Goal: Information Seeking & Learning: Learn about a topic

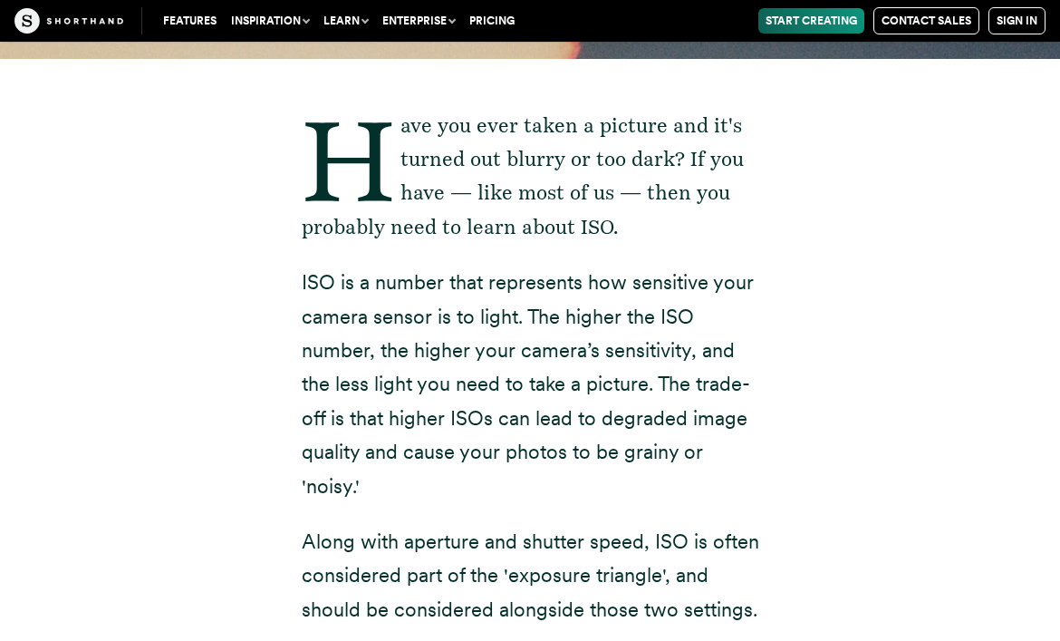
drag, startPoint x: 299, startPoint y: 284, endPoint x: 377, endPoint y: 470, distance: 202.3
copy p "ISO is a number that represents how sensitive your camera sensor is to light. T…"
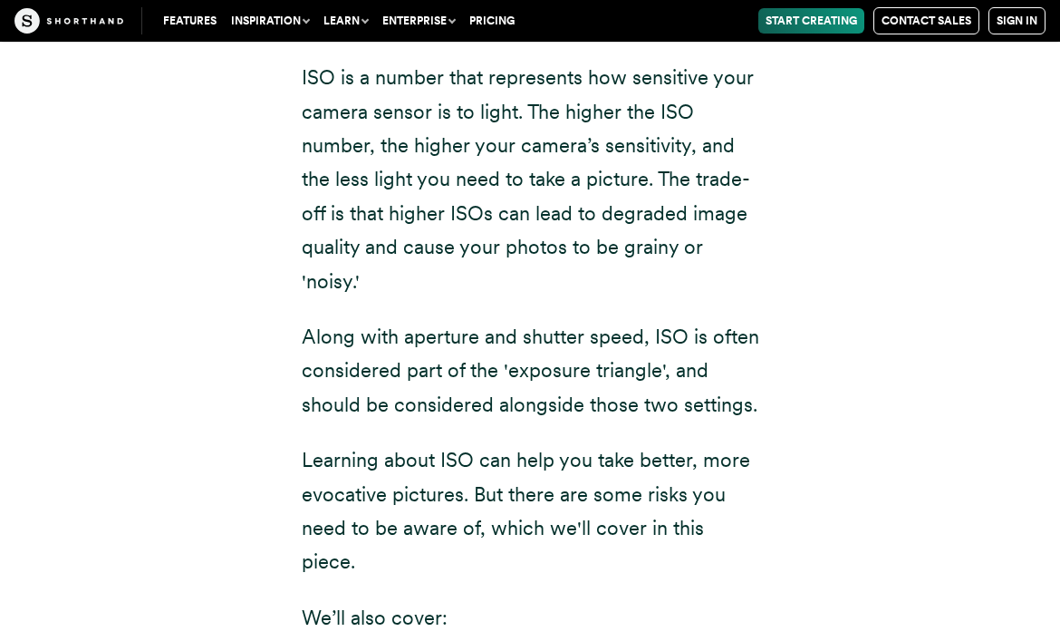
scroll to position [526, 0]
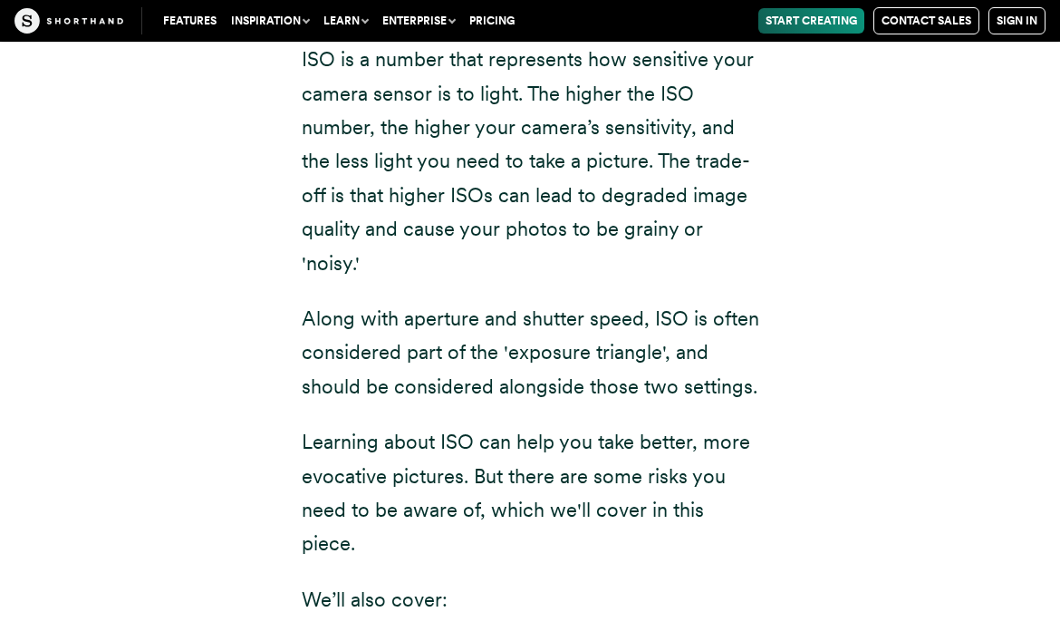
click at [479, 408] on div "Have you ever taken a picture and it's turned out blurry or too dark? If you ha…" at bounding box center [531, 477] width 458 height 1183
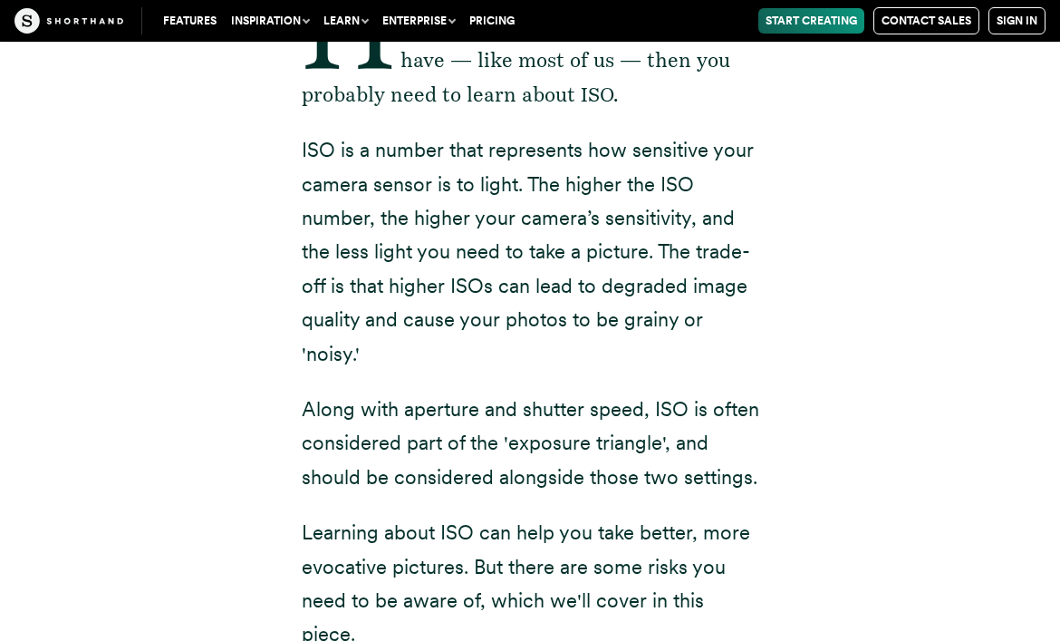
scroll to position [381, 0]
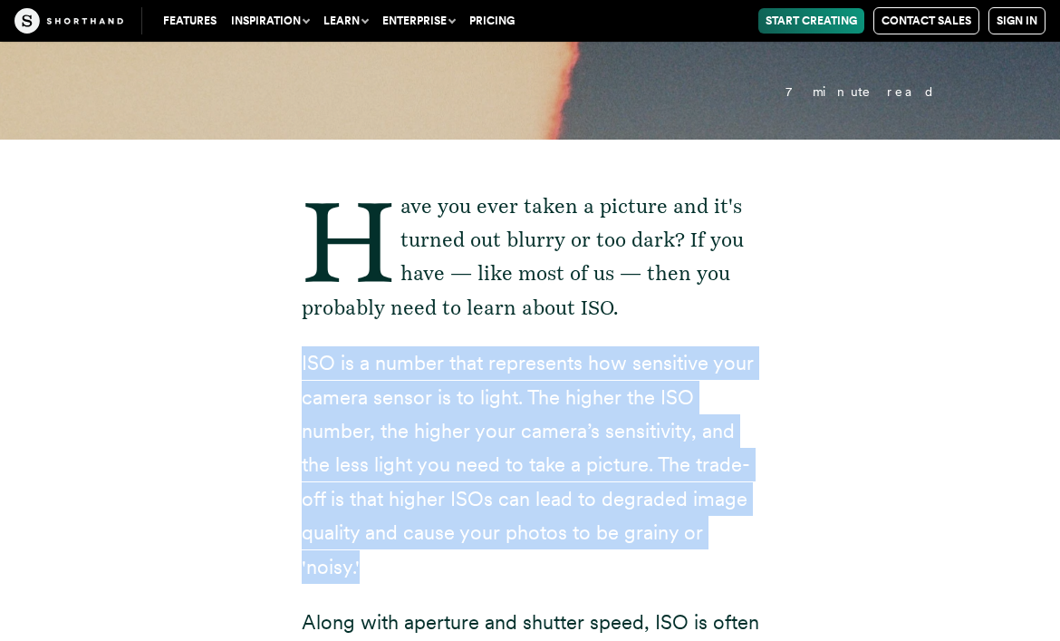
drag, startPoint x: 300, startPoint y: 364, endPoint x: 357, endPoint y: 556, distance: 200.4
copy p "ISO is a number that represents how sensitive your camera sensor is to light. T…"
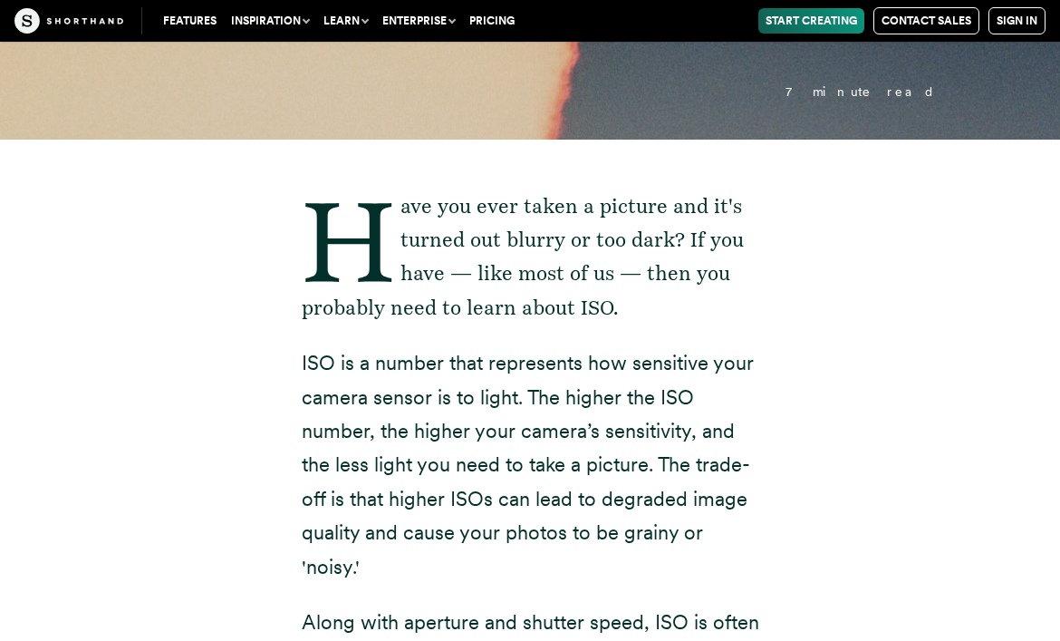
drag, startPoint x: 293, startPoint y: 364, endPoint x: 362, endPoint y: 561, distance: 208.3
drag, startPoint x: 385, startPoint y: 572, endPoint x: 324, endPoint y: 356, distance: 224.0
click at [324, 356] on p "ISO is a number that represents how sensitive your camera sensor is to light. T…" at bounding box center [531, 464] width 458 height 237
copy p "O is a number that represents how sensitive your camera sensor is to light. The…"
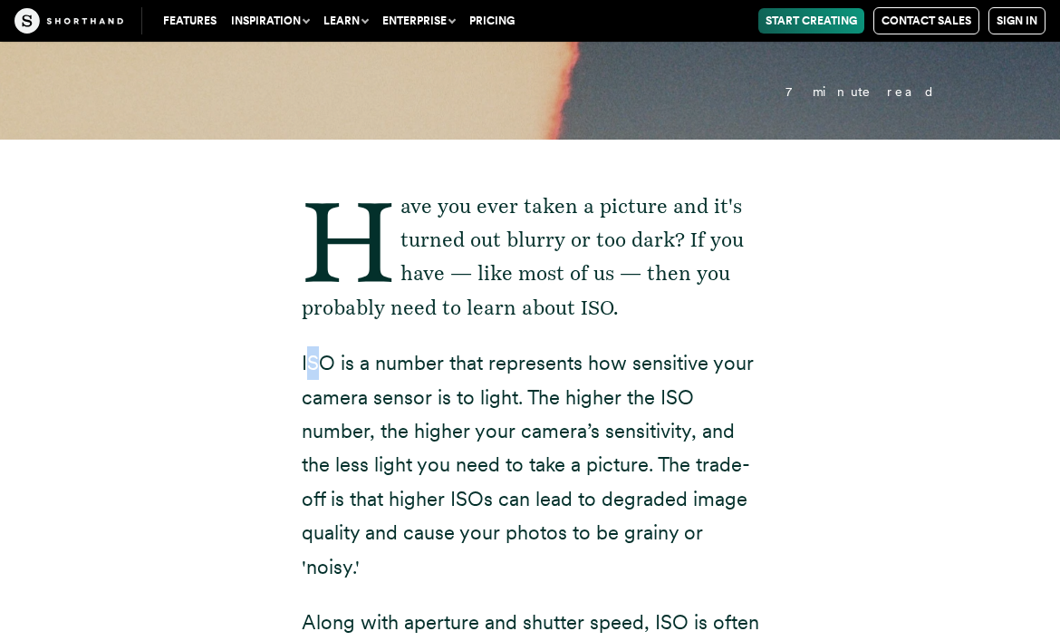
click at [313, 362] on p "ISO is a number that represents how sensitive your camera sensor is to light. T…" at bounding box center [531, 464] width 458 height 237
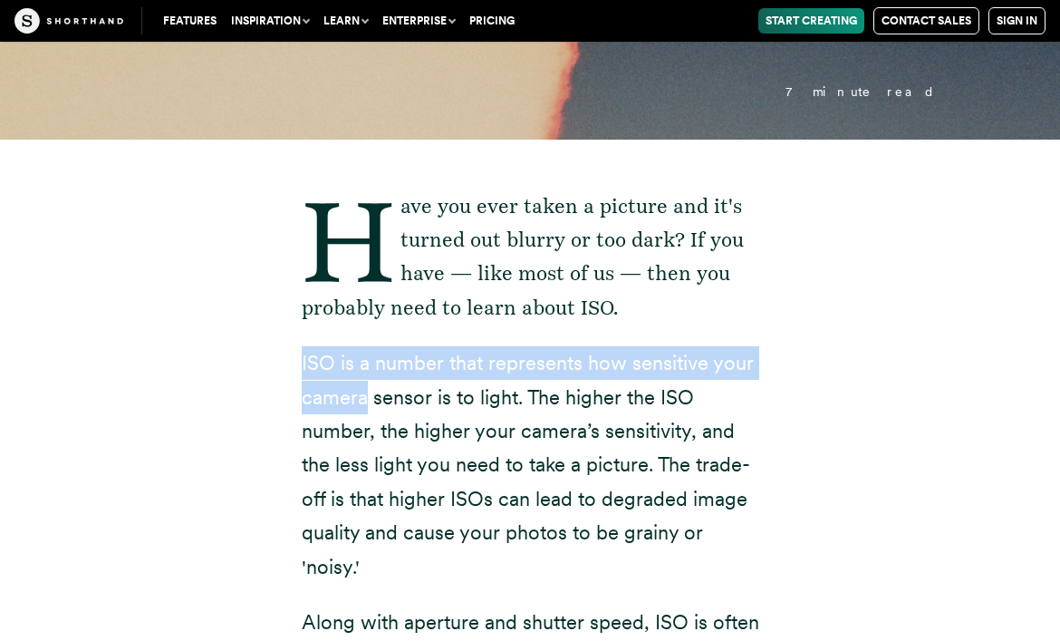
drag, startPoint x: 299, startPoint y: 363, endPoint x: 349, endPoint y: 406, distance: 65.5
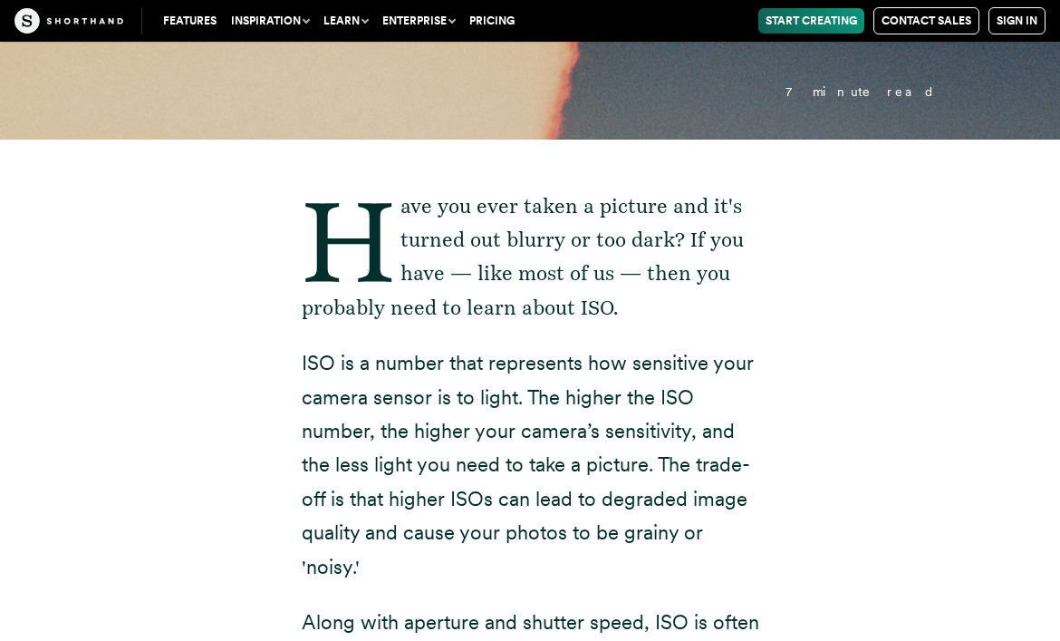
drag, startPoint x: 349, startPoint y: 406, endPoint x: 348, endPoint y: 385, distance: 20.9
click at [348, 385] on p "ISO is a number that represents how sensitive your camera sensor is to light. T…" at bounding box center [531, 464] width 458 height 237
drag, startPoint x: 371, startPoint y: 552, endPoint x: 296, endPoint y: 359, distance: 206.8
copy p "ISO is a number that represents how sensitive your camera sensor is to light. T…"
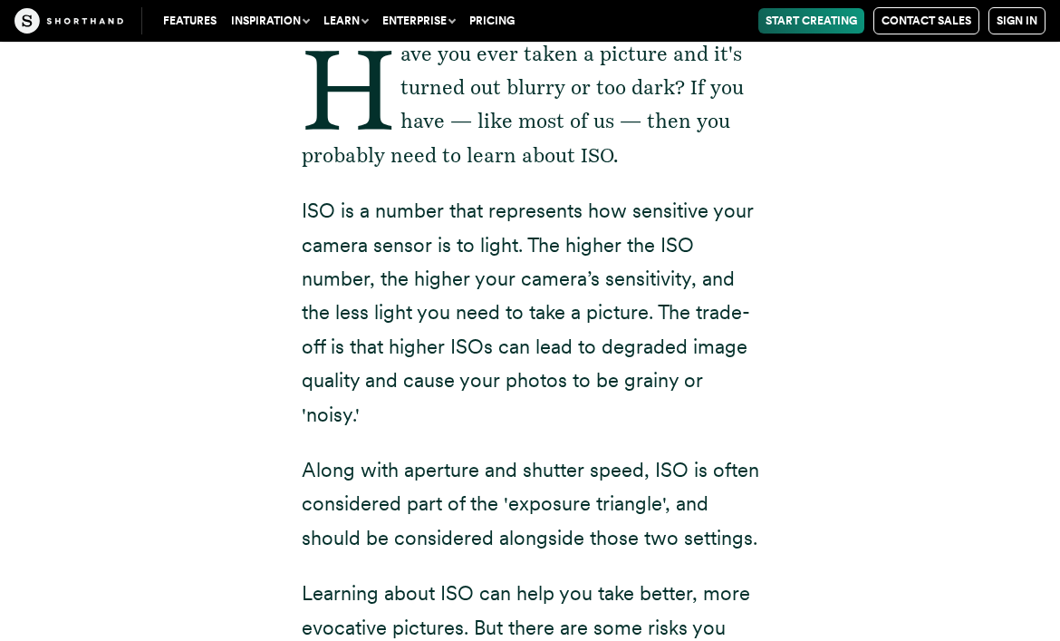
scroll to position [376, 0]
drag, startPoint x: 299, startPoint y: 207, endPoint x: 380, endPoint y: 399, distance: 207.5
click at [380, 399] on div "Have you ever taken a picture and it's turned out blurry or too dark? If you ha…" at bounding box center [530, 638] width 530 height 1305
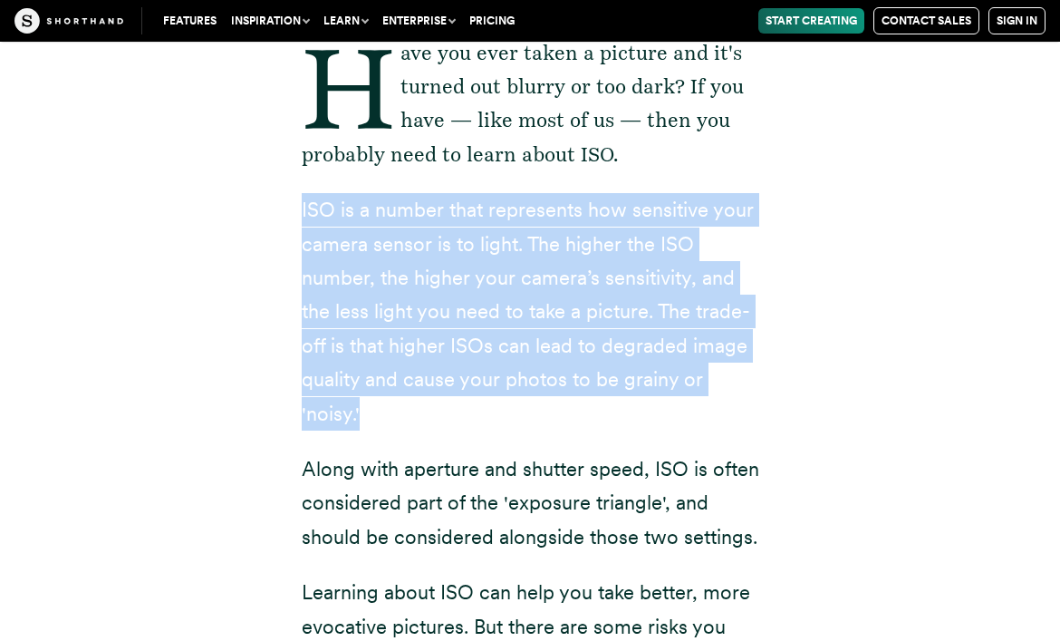
drag, startPoint x: 298, startPoint y: 206, endPoint x: 358, endPoint y: 395, distance: 198.6
click at [358, 395] on div "Have you ever taken a picture and it's turned out blurry or too dark? If you ha…" at bounding box center [530, 638] width 530 height 1305
drag, startPoint x: 354, startPoint y: 407, endPoint x: 413, endPoint y: 318, distance: 106.5
drag, startPoint x: 294, startPoint y: 212, endPoint x: 360, endPoint y: 402, distance: 201.4
click at [360, 402] on div "Have you ever taken a picture and it's turned out blurry or too dark? If you ha…" at bounding box center [530, 638] width 530 height 1305
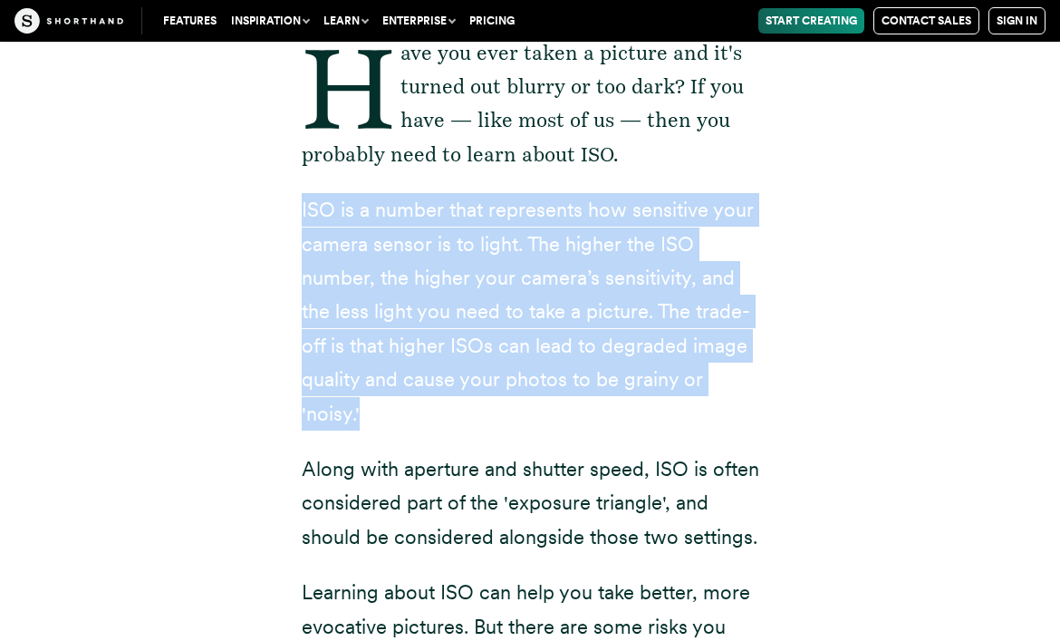
copy p "ISO is a number that represents how sensitive your camera sensor is to light. T…"
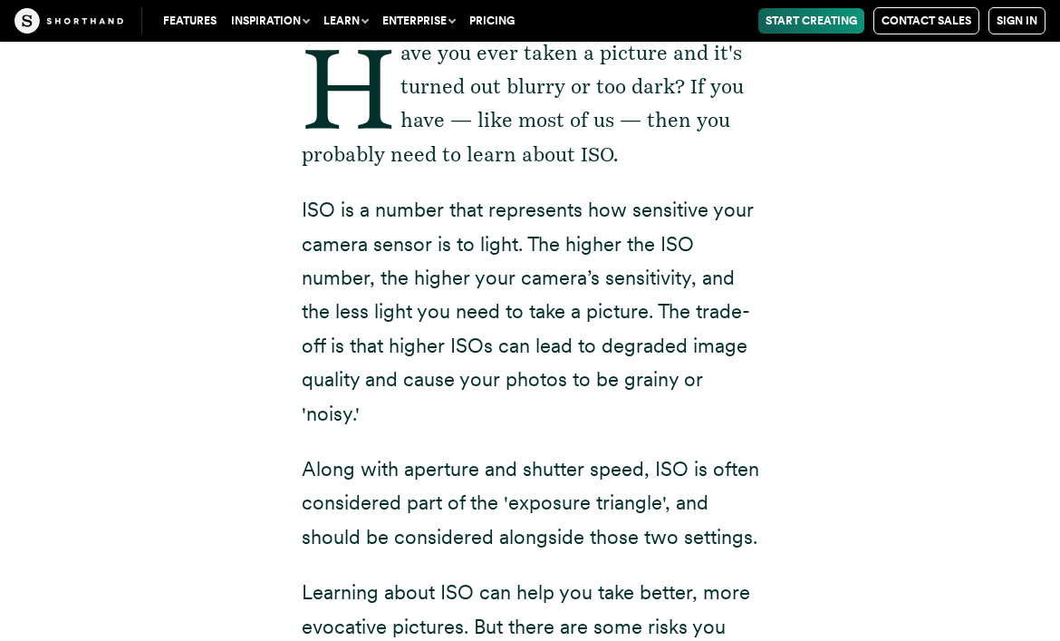
drag, startPoint x: 298, startPoint y: 207, endPoint x: 361, endPoint y: 412, distance: 215.0
click at [361, 412] on div "Have you ever taken a picture and it's turned out blurry or too dark? If you ha…" at bounding box center [530, 638] width 530 height 1305
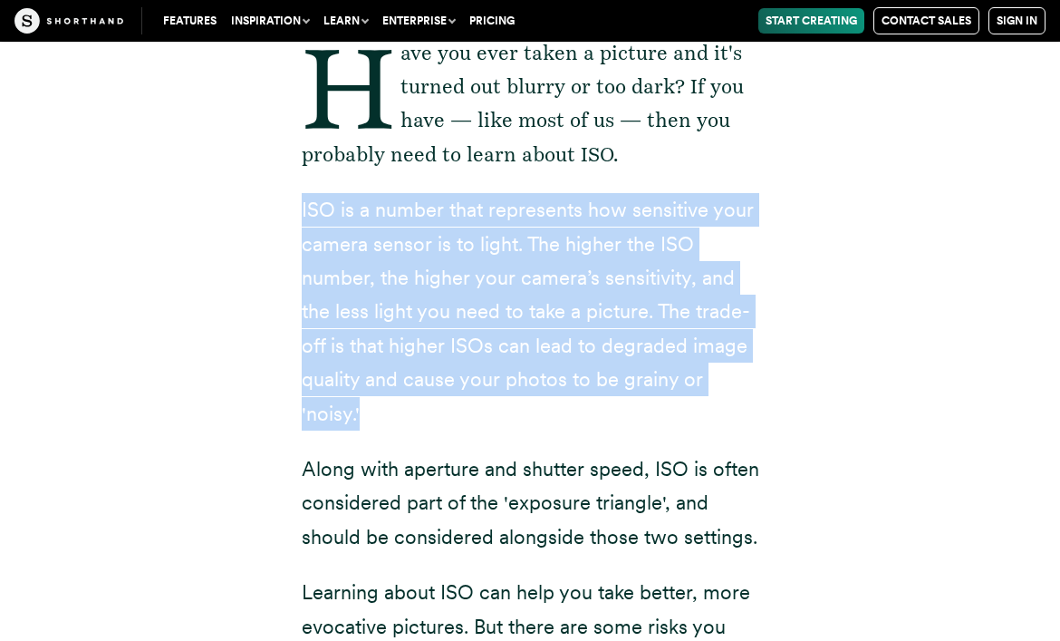
drag, startPoint x: 298, startPoint y: 216, endPoint x: 358, endPoint y: 410, distance: 203.8
click at [358, 410] on div "Have you ever taken a picture and it's turned out blurry or too dark? If you ha…" at bounding box center [530, 638] width 530 height 1305
copy p "ISO is a number that represents how sensitive your camera sensor is to light. T…"
